Goal: Book appointment/travel/reservation

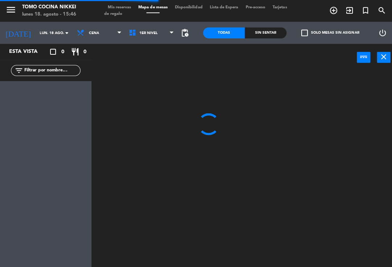
click at [186, 32] on span "pending_actions" at bounding box center [183, 32] width 9 height 9
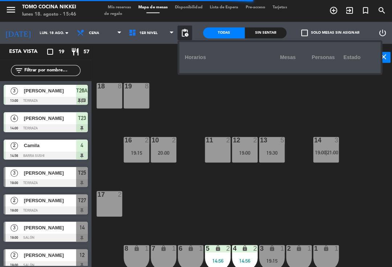
click at [207, 113] on div "18 8 19 8 16 2 19:15 10 2 20:00 11 2 12 2 19:00 13 5 19:30 14 3 19:00 | 21:00 1…" at bounding box center [243, 168] width 297 height 197
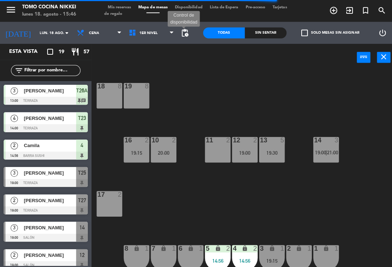
click at [185, 35] on span "pending_actions" at bounding box center [183, 32] width 9 height 9
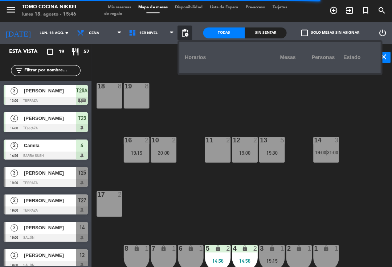
click at [386, 204] on div "18 8 19 8 16 2 19:15 10 2 20:00 11 2 12 2 19:00 13 5 19:30 14 3 19:00 | 21:00 1…" at bounding box center [243, 168] width 297 height 197
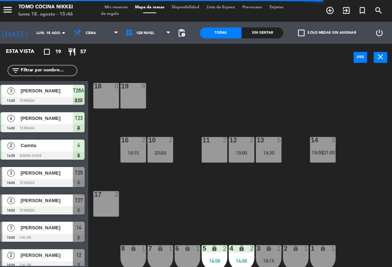
click at [184, 27] on span "pending_actions" at bounding box center [183, 32] width 15 height 15
click at [179, 36] on span "pending_actions" at bounding box center [183, 32] width 9 height 9
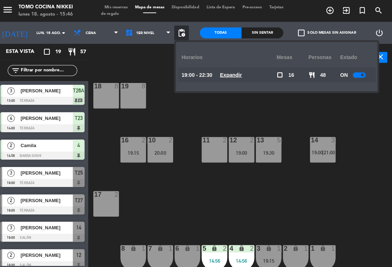
click at [235, 73] on u "Expandir" at bounding box center [232, 74] width 22 height 6
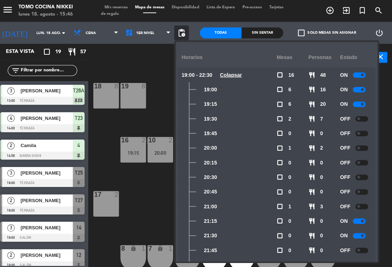
click at [361, 101] on div at bounding box center [359, 103] width 13 height 5
click at [354, 91] on div at bounding box center [359, 88] width 13 height 5
click at [159, 70] on div "18 8 19 8 16 2 19:15 10 2 20:00 11 2 12 2 19:00 13 5 19:30 14 3 19:00 | 21:00 1…" at bounding box center [243, 168] width 297 height 197
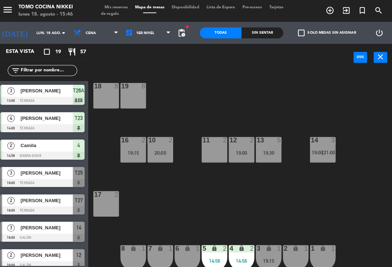
click at [123, 9] on span "Mis reservas" at bounding box center [118, 7] width 30 height 4
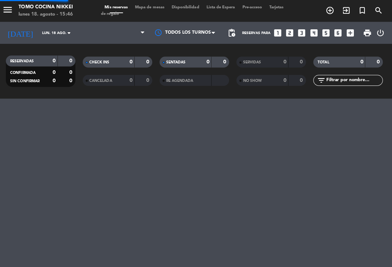
click at [124, 7] on span "Mis reservas" at bounding box center [118, 7] width 30 height 4
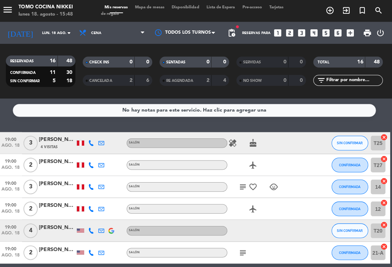
click at [156, 9] on span "Mapa de mesas" at bounding box center [151, 7] width 36 height 4
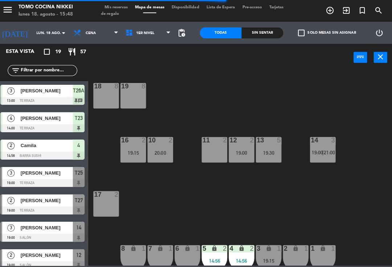
click at [333, 192] on div "18 8 19 8 16 2 19:15 10 2 20:00 11 2 12 2 19:00 13 5 19:30 14 3 19:00 | 21:00 1…" at bounding box center [243, 167] width 297 height 194
click at [308, 206] on div "18 8 19 8 16 2 19:15 10 2 20:00 11 2 12 2 19:00 13 5 19:30 14 3 19:00 | 21:00 1…" at bounding box center [243, 167] width 297 height 194
click at [331, 156] on div "14 3 19:00 | 21:00" at bounding box center [322, 148] width 25 height 25
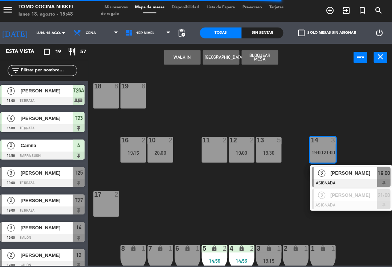
click at [347, 171] on span "[PERSON_NAME]" at bounding box center [354, 172] width 46 height 8
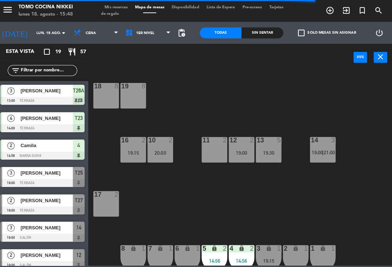
click at [322, 143] on div at bounding box center [323, 139] width 12 height 7
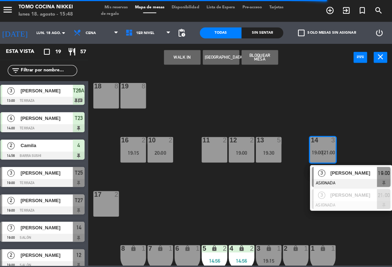
scroll to position [0, 0]
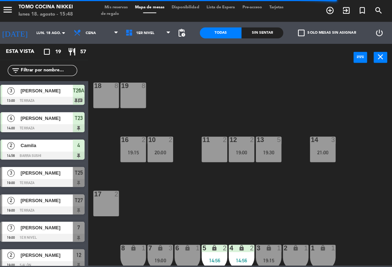
click at [318, 205] on div "18 8 19 8 16 2 19:15 10 2 20:00 11 2 12 2 19:00 13 5 19:30 14 3 21:00 17 2 7 lo…" at bounding box center [243, 167] width 297 height 194
click at [321, 146] on div "14 3 21:00" at bounding box center [322, 148] width 25 height 25
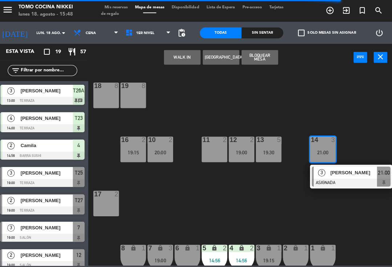
click at [188, 52] on button "WALK IN" at bounding box center [184, 57] width 36 height 15
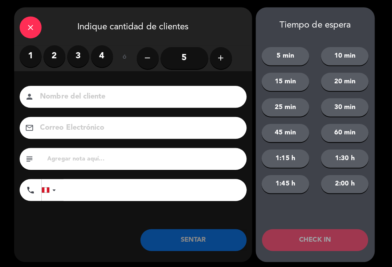
click at [40, 20] on div "close Indique cantidad de clientes" at bounding box center [135, 26] width 236 height 38
click at [29, 24] on icon "close" at bounding box center [33, 27] width 9 height 9
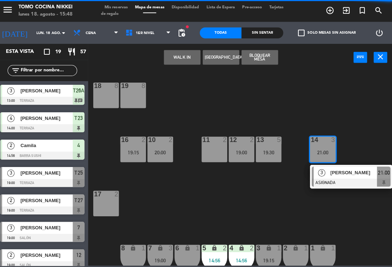
click at [226, 58] on button "[GEOGRAPHIC_DATA]" at bounding box center [222, 57] width 36 height 15
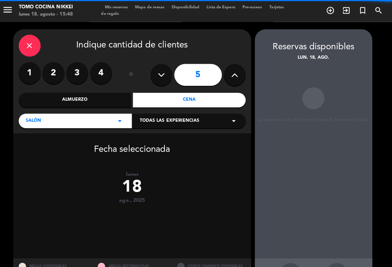
click at [102, 65] on label "4" at bounding box center [103, 73] width 22 height 22
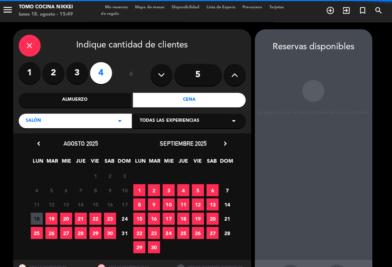
click at [40, 208] on span "11" at bounding box center [40, 203] width 12 height 12
click at [34, 219] on span "18" at bounding box center [40, 217] width 12 height 12
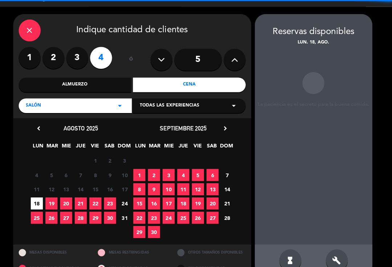
scroll to position [12, 0]
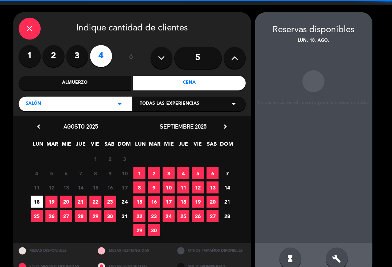
click at [333, 252] on icon "build" at bounding box center [337, 256] width 9 height 9
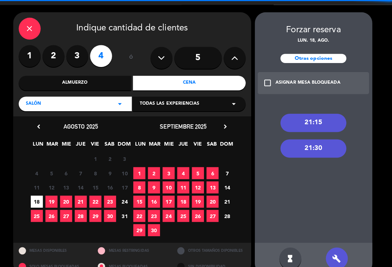
click at [337, 246] on div "build" at bounding box center [337, 257] width 22 height 22
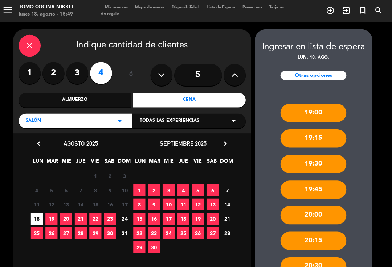
scroll to position [5, 0]
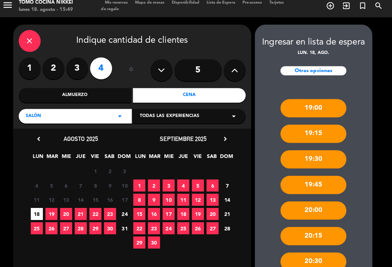
click at [320, 66] on div "Otras opciones" at bounding box center [313, 70] width 65 height 9
click at [334, 66] on div "Otras opciones" at bounding box center [313, 70] width 65 height 9
click at [312, 66] on div "Otras opciones" at bounding box center [313, 70] width 65 height 9
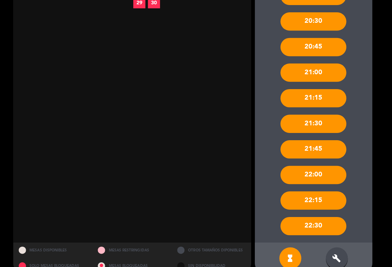
scroll to position [243, 0]
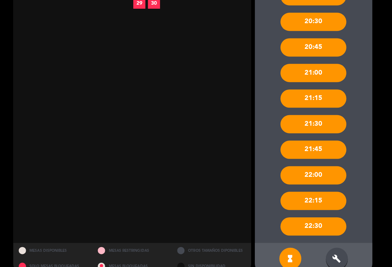
click at [334, 252] on icon "build" at bounding box center [337, 256] width 9 height 9
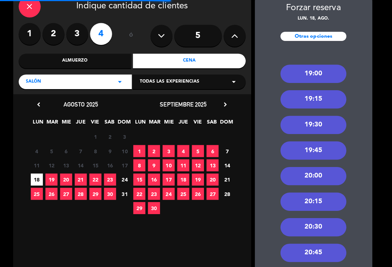
scroll to position [39, 0]
click at [318, 66] on div "19:00" at bounding box center [313, 73] width 65 height 18
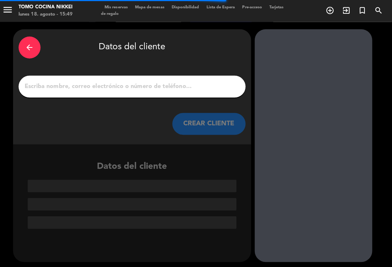
click at [195, 81] on input "1" at bounding box center [134, 86] width 214 height 10
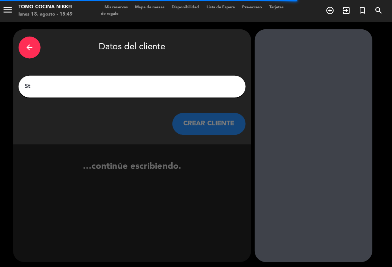
type input "Stx"
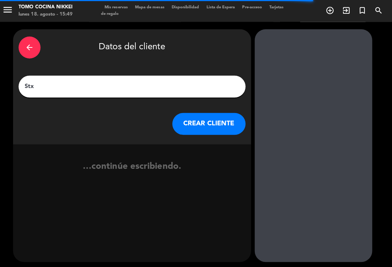
click at [230, 112] on button "CREAR CLIENTE" at bounding box center [210, 123] width 73 height 22
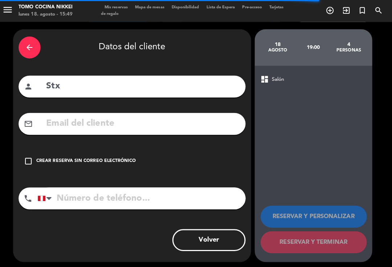
click at [33, 149] on div "check_box_outline_blank Crear reserva sin correo electrónico" at bounding box center [134, 160] width 225 height 22
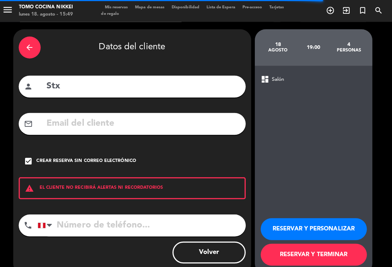
click at [337, 217] on button "RESERVAR Y PERSONALIZAR" at bounding box center [314, 228] width 105 height 22
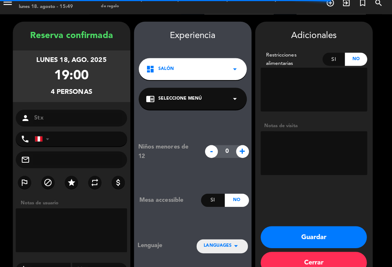
scroll to position [11, 0]
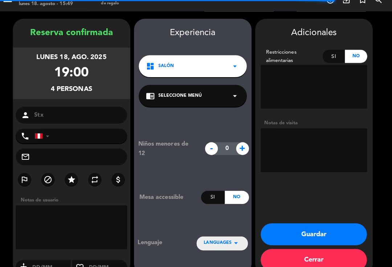
click at [331, 146] on textarea at bounding box center [315, 149] width 106 height 44
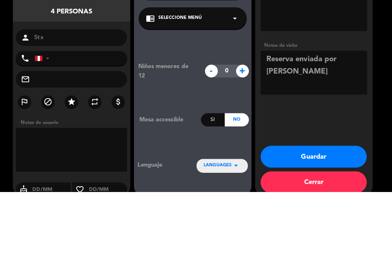
click at [363, 99] on div "Adicionales Restricciones alimentarias Si No Notas de visita Guardar Cerrar" at bounding box center [314, 145] width 116 height 254
click at [330, 127] on textarea at bounding box center [315, 149] width 106 height 44
type textarea "Reserva enviada por [PERSON_NAME]"
click at [368, 86] on div "Adicionales Restricciones alimentarias Si No Notas de visita Guardar Cerrar" at bounding box center [314, 145] width 116 height 254
click at [369, 114] on booking-confirmed "Reserva confirmada lunes 18, ago. 2025 19:00 4 personas person Stx phone [GEOGR…" at bounding box center [195, 145] width 377 height 254
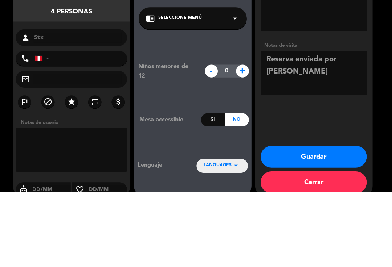
click at [73, 172] on label "star" at bounding box center [73, 178] width 13 height 13
click at [331, 222] on button "Guardar" at bounding box center [314, 233] width 105 height 22
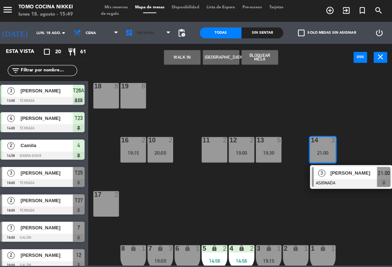
click at [151, 38] on span "1er Nivel" at bounding box center [150, 33] width 52 height 16
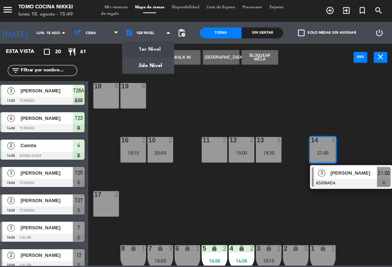
click at [298, 215] on div "18 8 19 8 16 2 19:15 10 2 20:00 11 2 12 2 19:00 13 5 19:30 14 3 21:00 3 [PERSON…" at bounding box center [243, 167] width 297 height 194
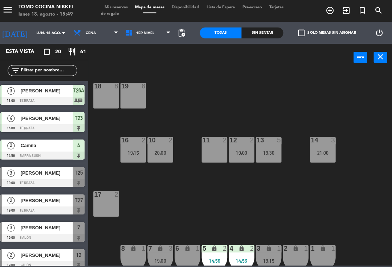
click at [278, 36] on div "Sin sentar" at bounding box center [263, 32] width 41 height 11
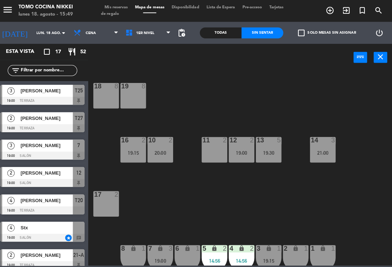
click at [269, 36] on div "Sin sentar" at bounding box center [263, 32] width 41 height 11
click at [252, 87] on div "18 8 19 8 16 2 19:15 10 2 20:00 11 2 12 2 19:00 13 5 19:30 14 4 19:00 | 21:00 1…" at bounding box center [243, 167] width 297 height 194
click at [154, 31] on span "1er Nivel" at bounding box center [150, 33] width 52 height 16
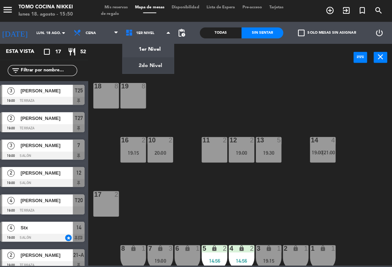
click at [164, 58] on ng-component "menu Tomo Cocina Nikkei lunes 18. agosto - 15:50 Mis reservas Mapa de mesas Dis…" at bounding box center [196, 132] width 392 height 264
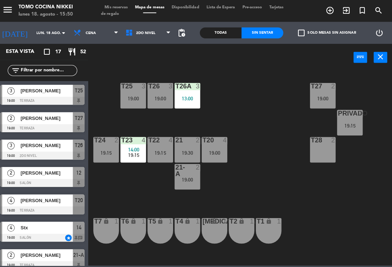
click at [260, 91] on div "T27 2 19:00 T25 3 19:00 T26A 3 13:00 T26 3 19:00 Privado 7 19:15 T24 2 19:15 T2…" at bounding box center [243, 167] width 297 height 194
click at [156, 99] on div "19:00" at bounding box center [161, 97] width 25 height 5
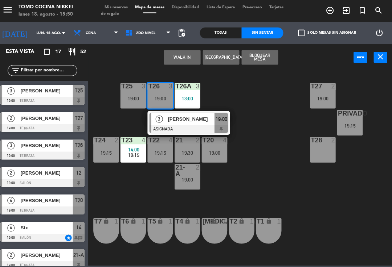
click at [180, 127] on div at bounding box center [190, 128] width 78 height 8
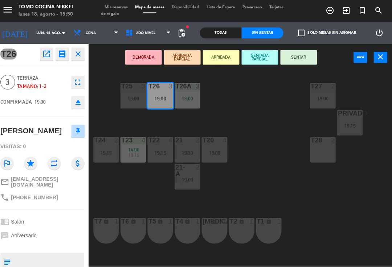
click at [188, 92] on div "T26A 3 13:00" at bounding box center [188, 94] width 25 height 25
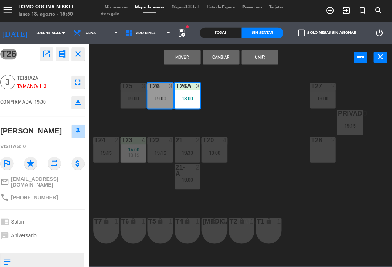
click at [272, 56] on button "Unir" at bounding box center [261, 57] width 36 height 15
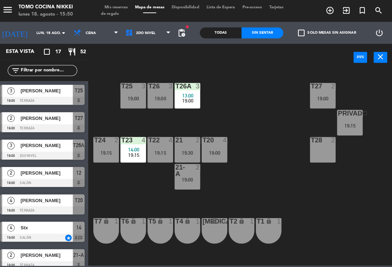
click at [266, 122] on div "T27 2 19:00 T25 3 19:00 T26A 3 13:00 19:00 T26 3 19:00 Privado 7 19:15 T24 2 19…" at bounding box center [243, 167] width 297 height 194
click at [267, 144] on div "T27 2 19:00 T25 3 19:00 T26A 3 13:00 19:00 T26 3 19:00 Privado 7 19:15 T24 2 19…" at bounding box center [243, 167] width 297 height 194
click at [133, 147] on span "14:00" at bounding box center [135, 149] width 11 height 6
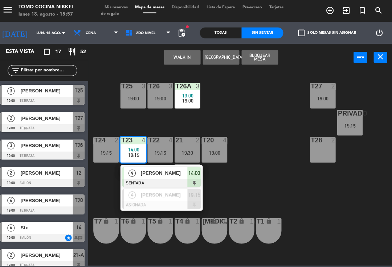
click at [159, 167] on div "[PERSON_NAME]" at bounding box center [165, 172] width 47 height 12
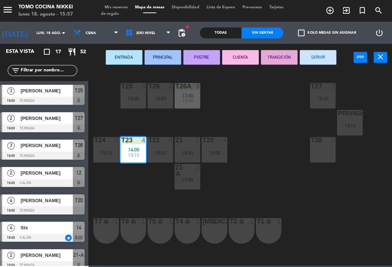
click at [294, 54] on button "TRANSICIÓN" at bounding box center [280, 57] width 36 height 15
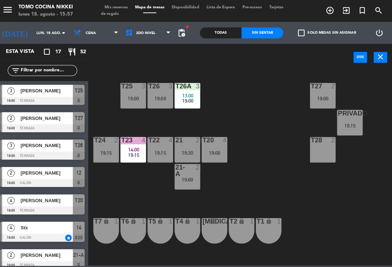
click at [134, 146] on span "14:00" at bounding box center [135, 149] width 11 height 6
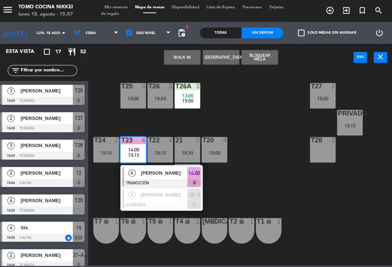
click at [158, 173] on span "[PERSON_NAME]" at bounding box center [166, 172] width 46 height 8
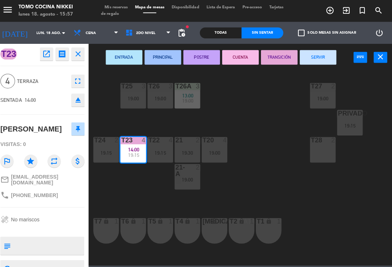
click at [314, 56] on button "SERVIR" at bounding box center [318, 57] width 36 height 15
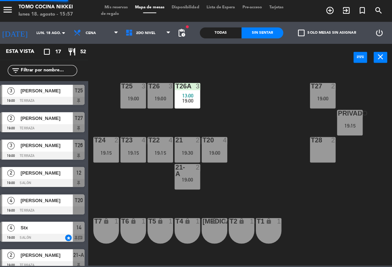
click at [254, 172] on div "T27 2 19:00 T25 3 19:00 T26A 3 13:00 19:00 T26 3 19:00 Privado 7 19:15 T24 2 19…" at bounding box center [243, 167] width 297 height 194
